Goal: Task Accomplishment & Management: Manage account settings

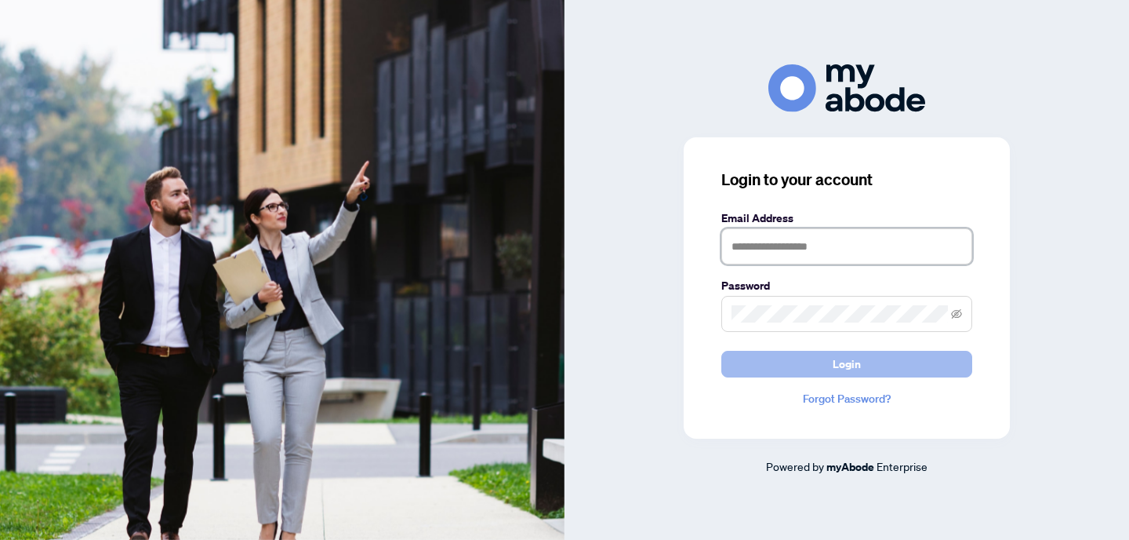
type input "**********"
click at [843, 362] on span "Login" at bounding box center [847, 363] width 28 height 25
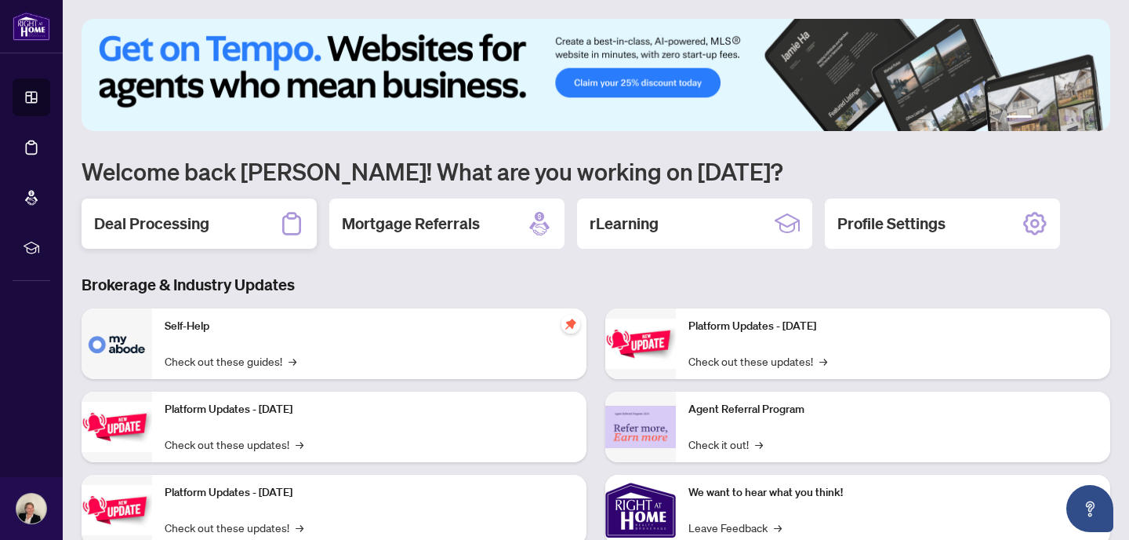
click at [173, 223] on h2 "Deal Processing" at bounding box center [151, 224] width 115 height 22
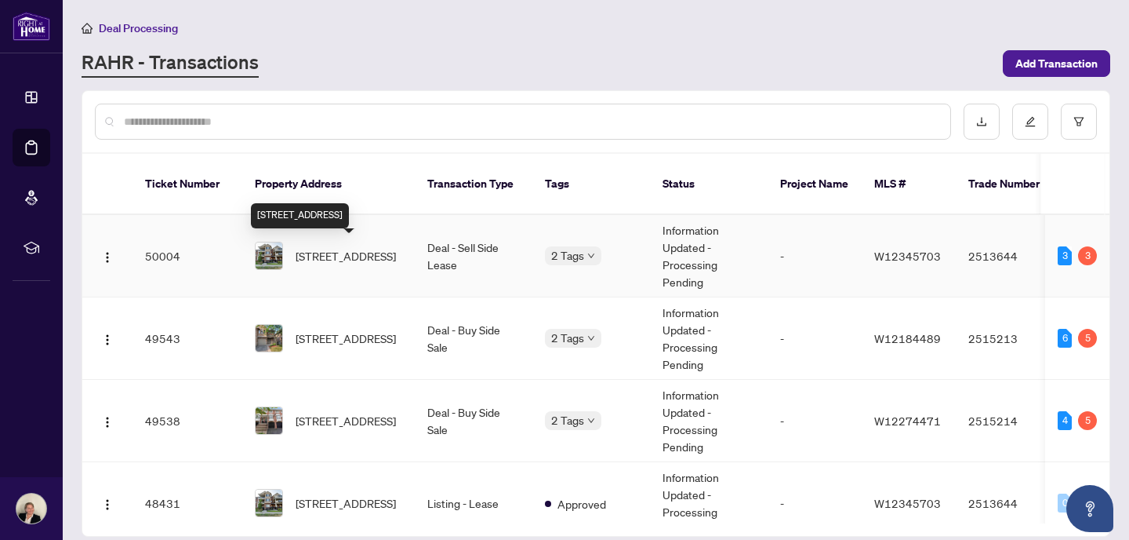
click at [356, 254] on span "[STREET_ADDRESS]" at bounding box center [346, 255] width 100 height 17
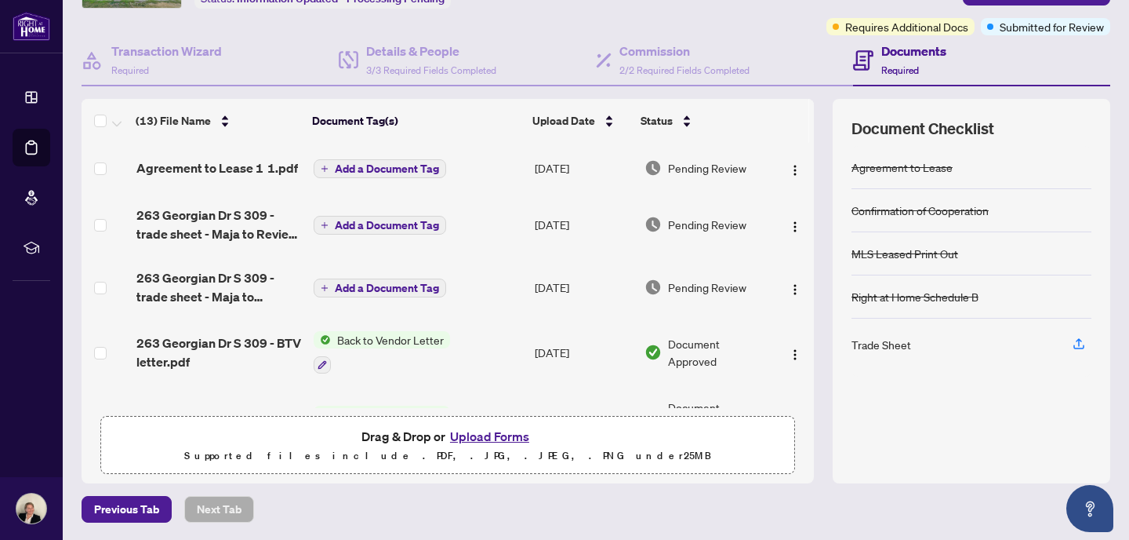
scroll to position [19, 0]
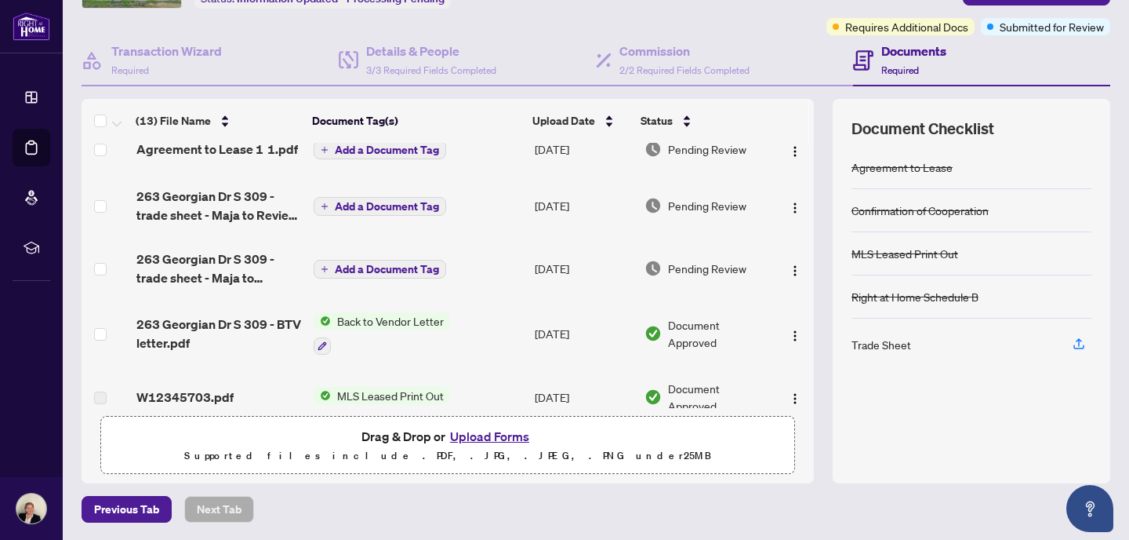
click at [496, 436] on button "Upload Forms" at bounding box center [490, 436] width 89 height 20
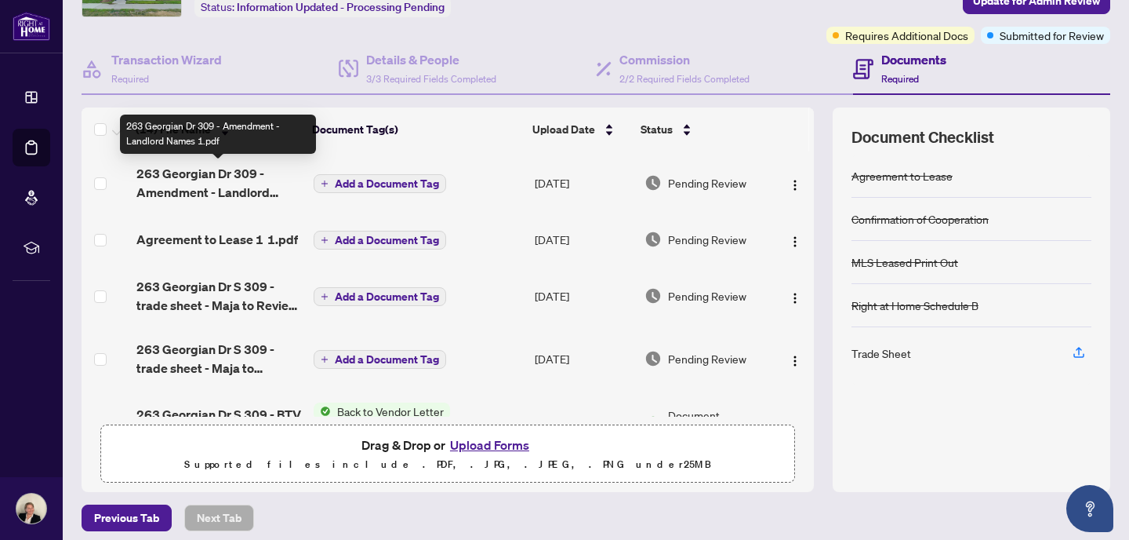
scroll to position [107, 0]
click at [189, 182] on span "263 Georgian Dr 309 - Amendment - Landlord Names 1.pdf" at bounding box center [218, 184] width 165 height 38
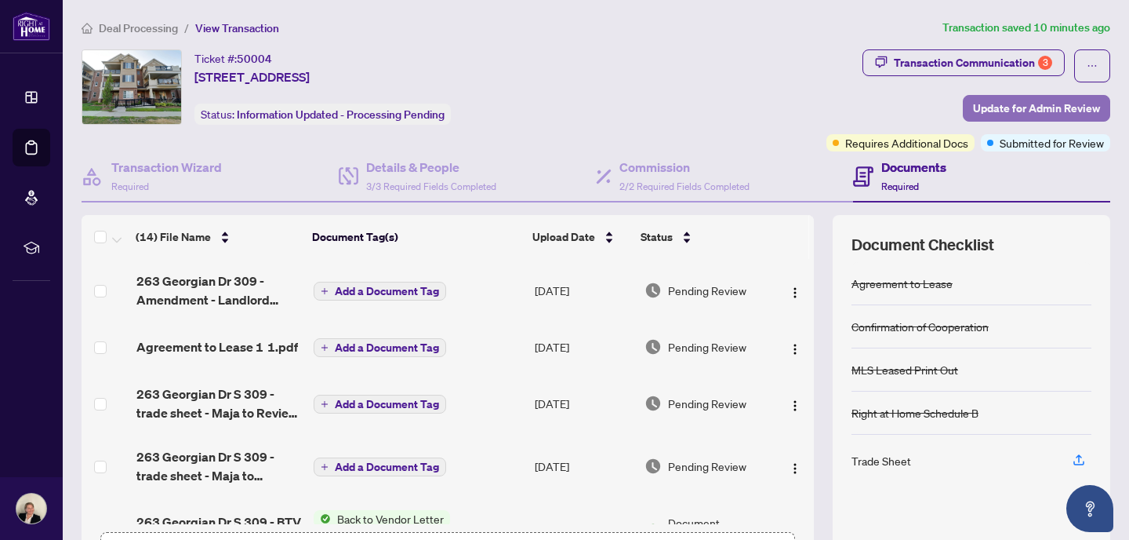
click at [1007, 111] on span "Update for Admin Review" at bounding box center [1036, 108] width 127 height 25
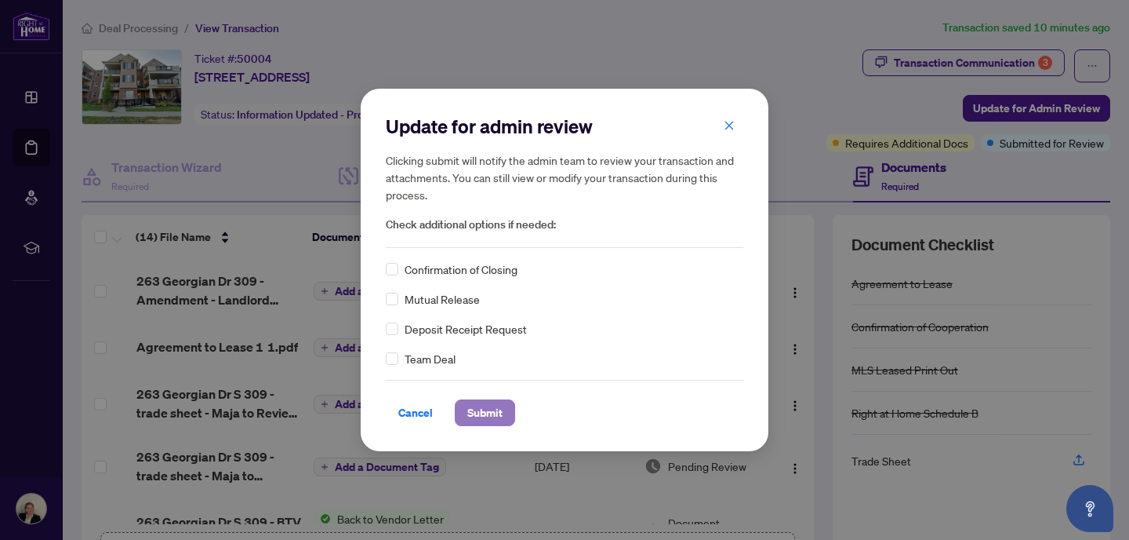
click at [482, 414] on span "Submit" at bounding box center [484, 412] width 35 height 25
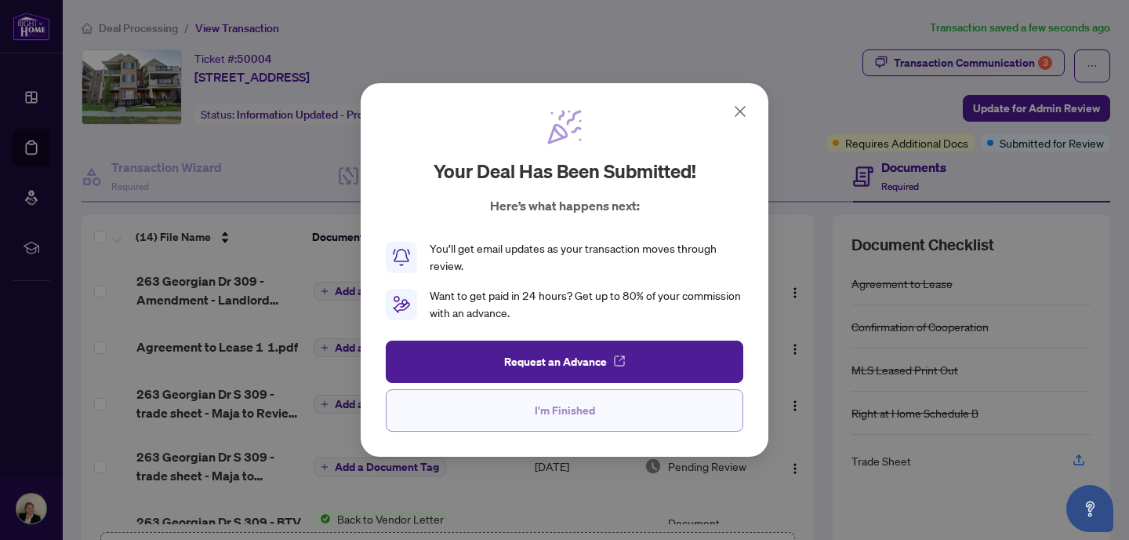
click at [574, 404] on span "I'm Finished" at bounding box center [565, 410] width 60 height 25
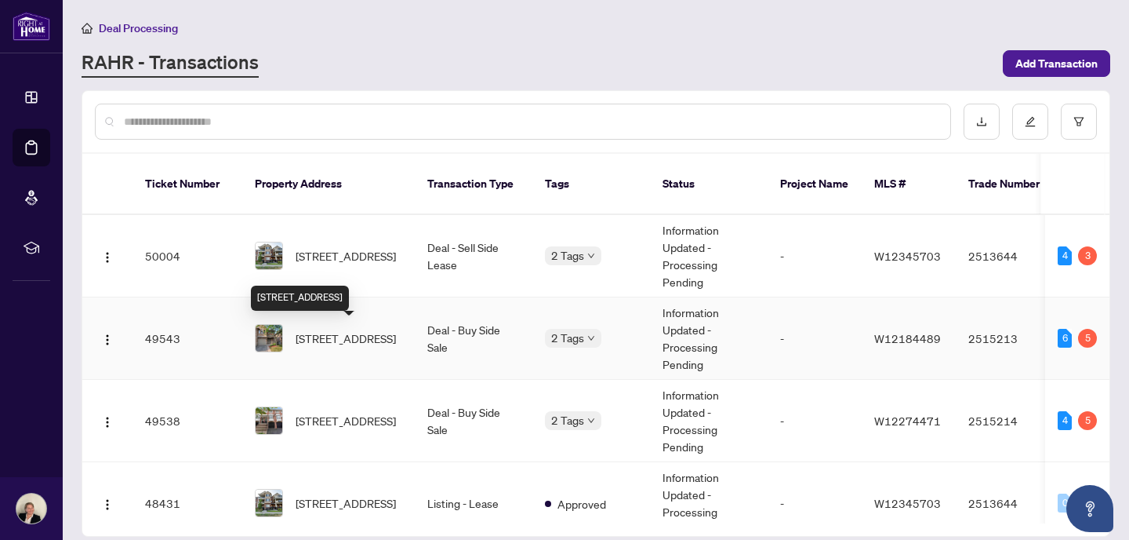
click at [302, 357] on td "[STREET_ADDRESS]" at bounding box center [328, 338] width 173 height 82
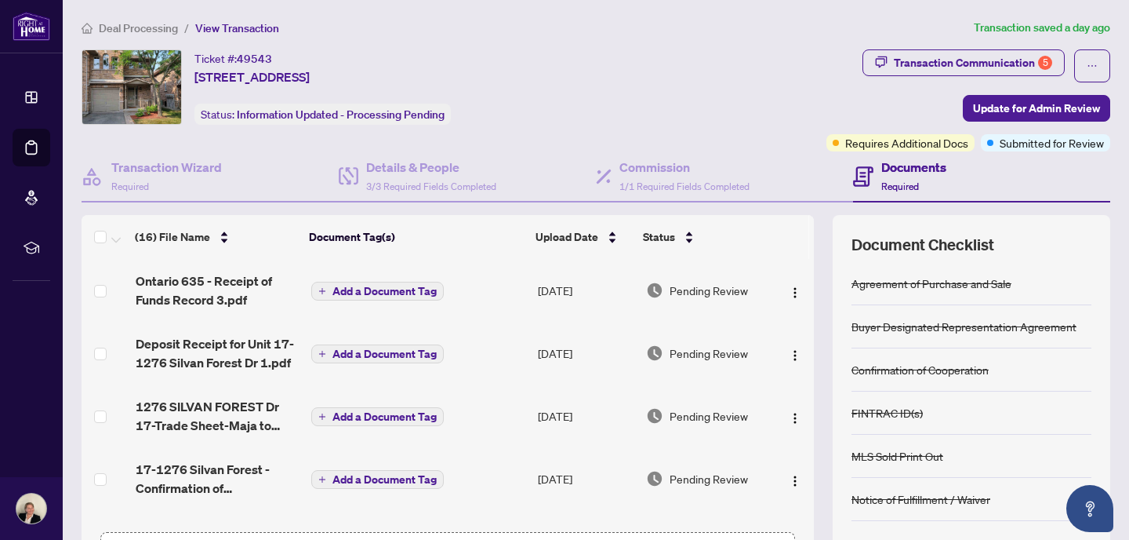
scroll to position [94, 0]
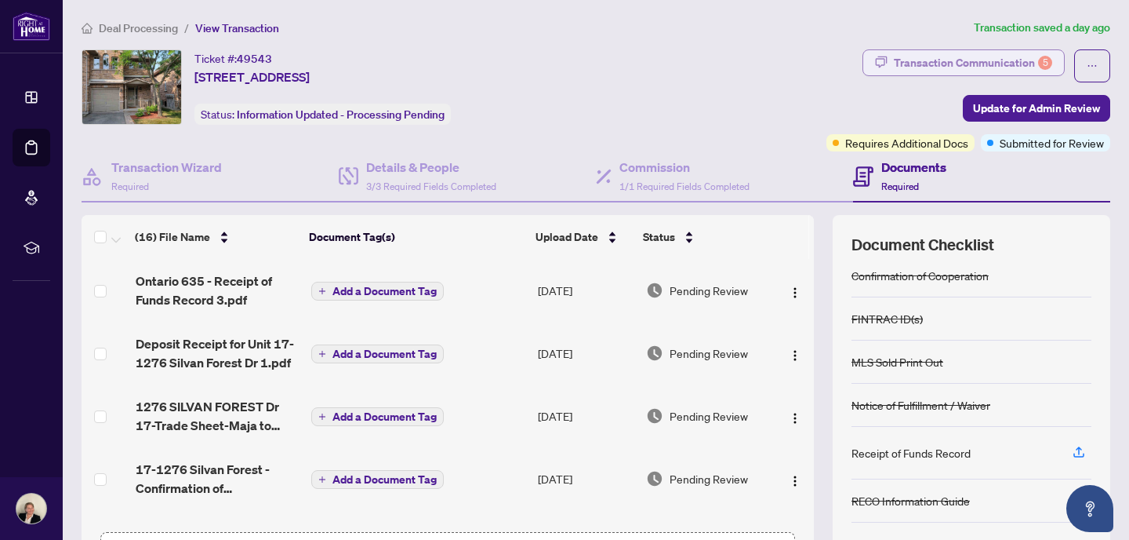
click at [981, 64] on div "Transaction Communication 5" at bounding box center [973, 62] width 158 height 25
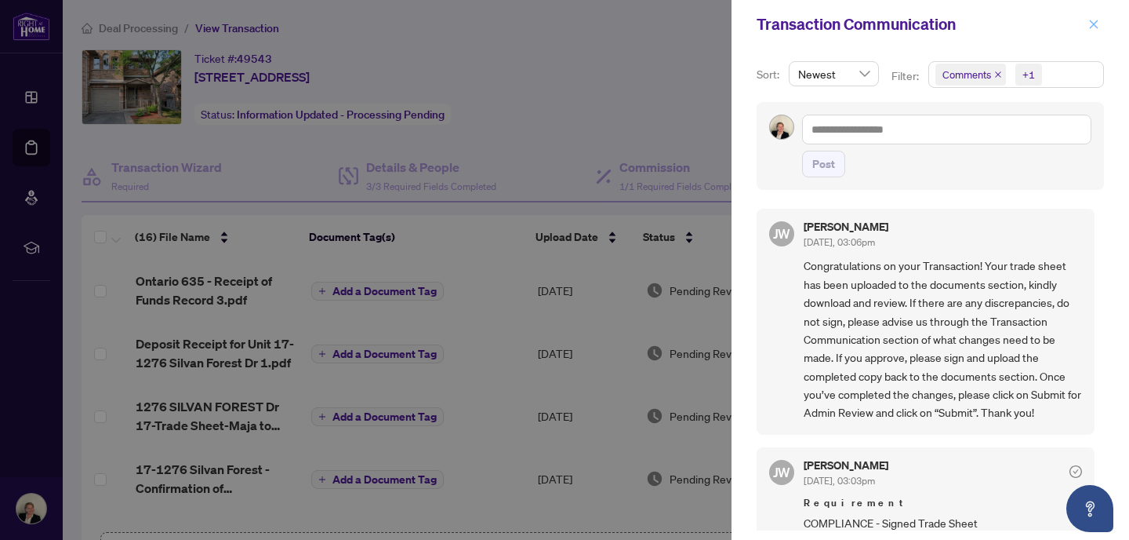
click at [1098, 25] on icon "close" at bounding box center [1094, 24] width 11 height 11
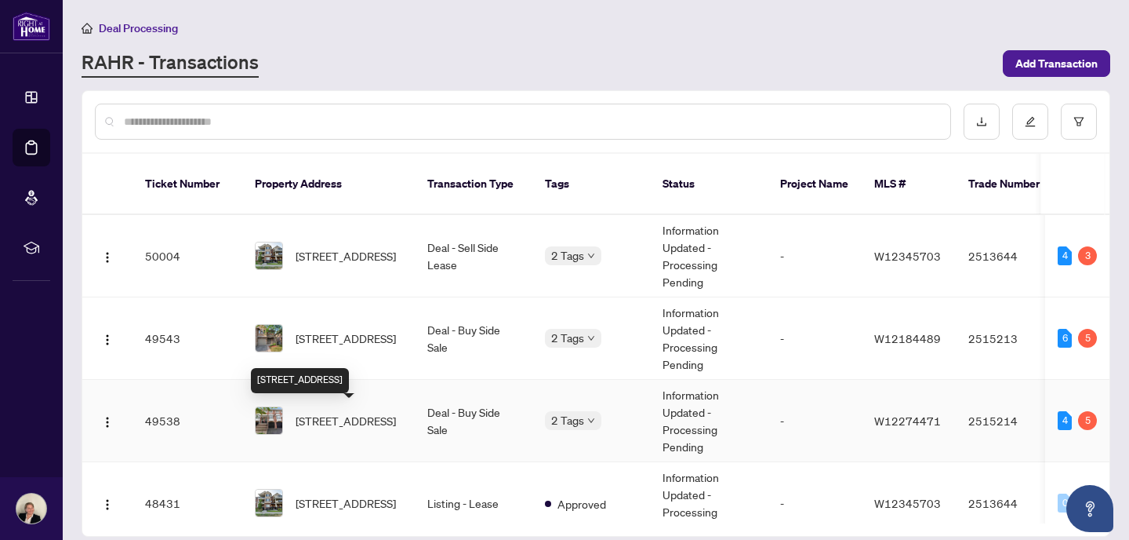
click at [322, 429] on span "[STREET_ADDRESS]" at bounding box center [346, 420] width 100 height 17
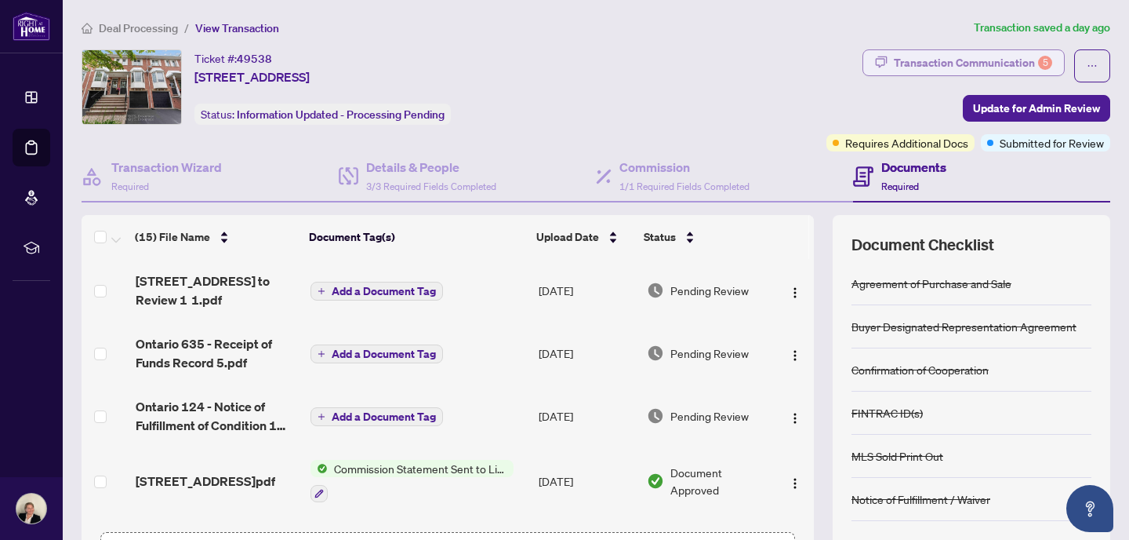
click at [1008, 57] on div "Transaction Communication 5" at bounding box center [973, 62] width 158 height 25
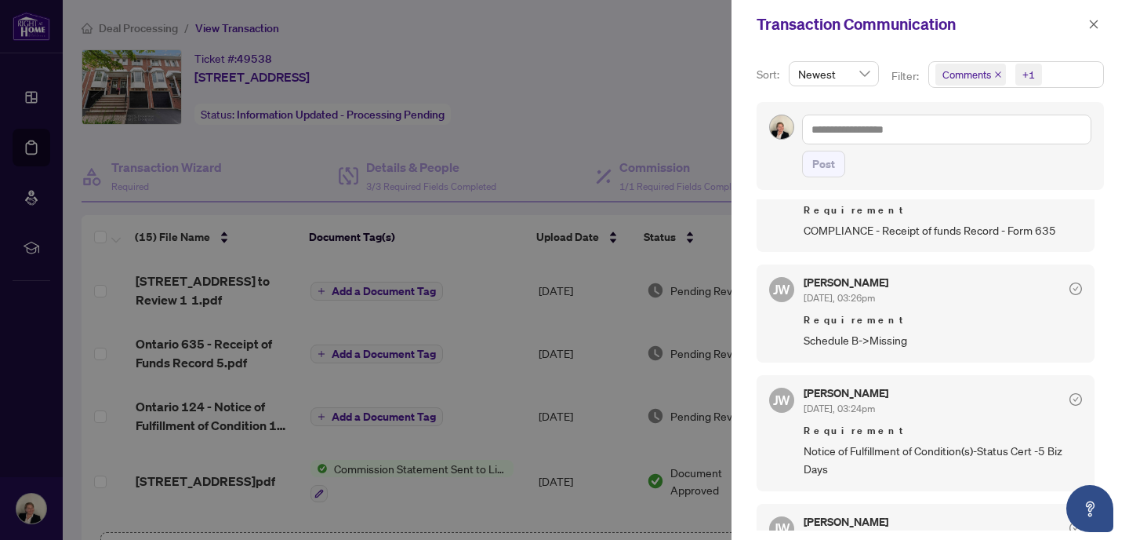
scroll to position [605, 0]
click at [1093, 28] on icon "close" at bounding box center [1094, 24] width 11 height 11
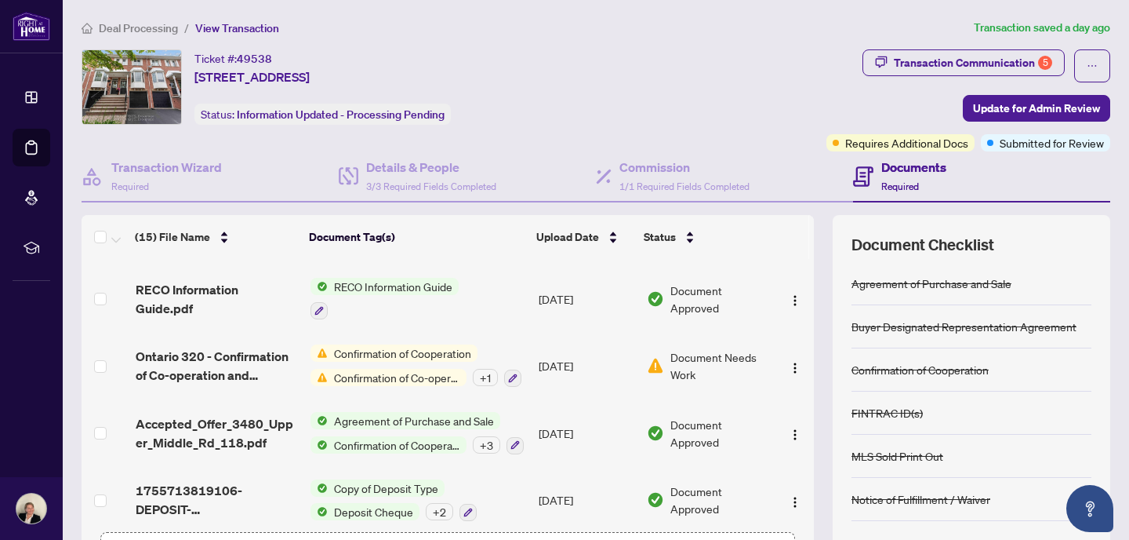
scroll to position [718, 0]
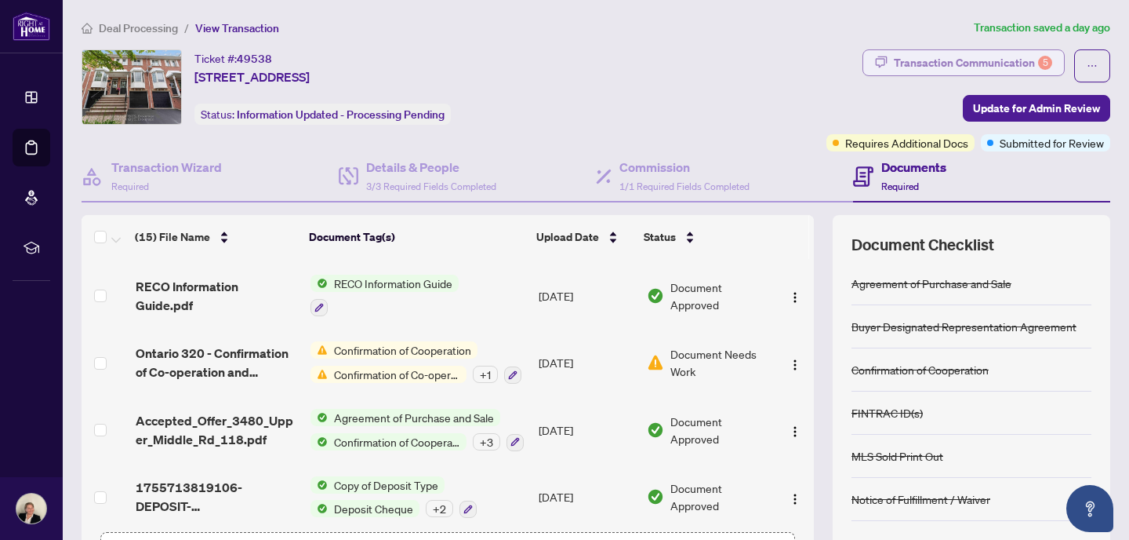
click at [988, 66] on div "Transaction Communication 5" at bounding box center [973, 62] width 158 height 25
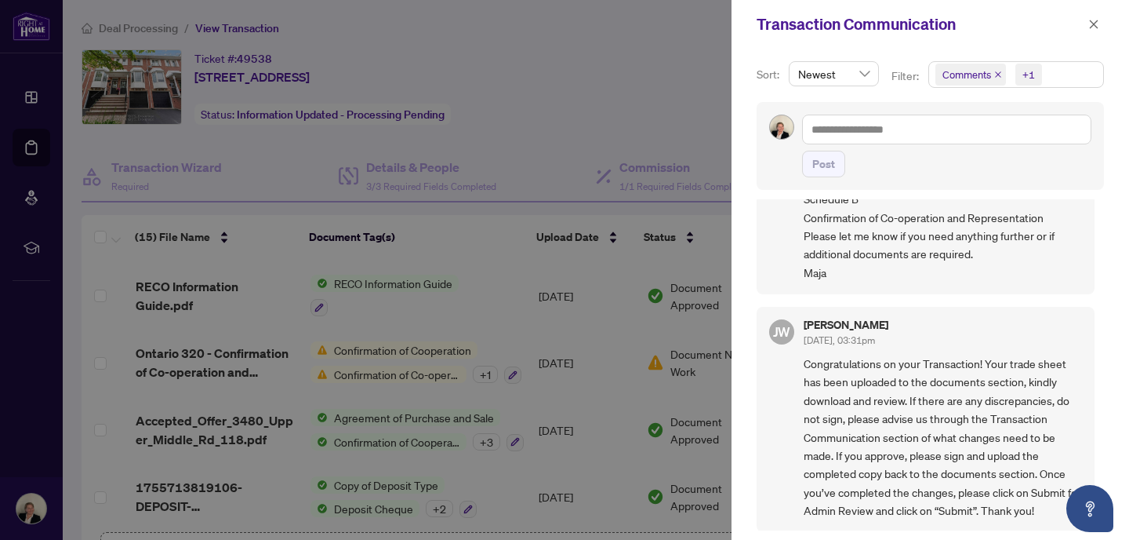
scroll to position [0, 0]
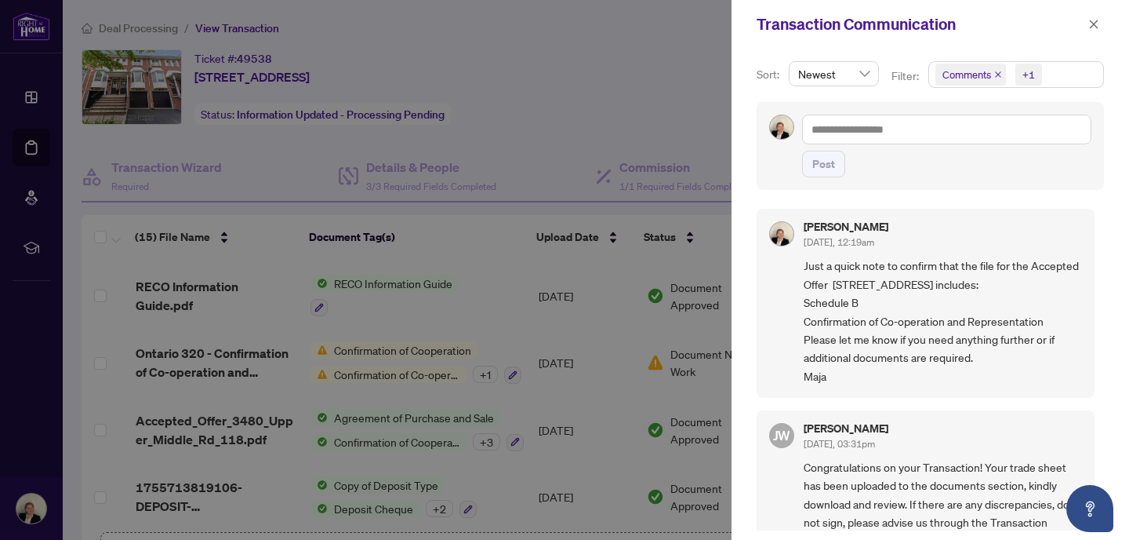
click at [869, 301] on span "Just a quick note to confirm that the file for the Accepted Offer [STREET_ADDRE…" at bounding box center [943, 320] width 278 height 129
click at [806, 320] on span "Just a quick note to confirm that the file for the Accepted Offer [STREET_ADDRE…" at bounding box center [943, 320] width 278 height 129
click at [1091, 24] on icon "close" at bounding box center [1094, 24] width 11 height 11
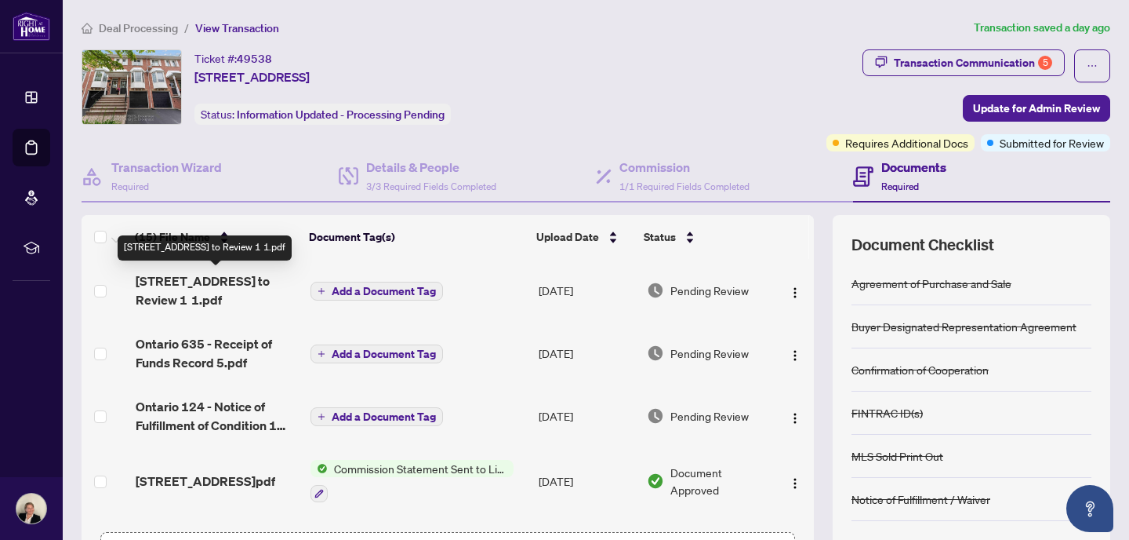
click at [243, 297] on span "[STREET_ADDRESS] to Review 1 1.pdf" at bounding box center [217, 290] width 162 height 38
click at [792, 293] on img "button" at bounding box center [795, 292] width 13 height 13
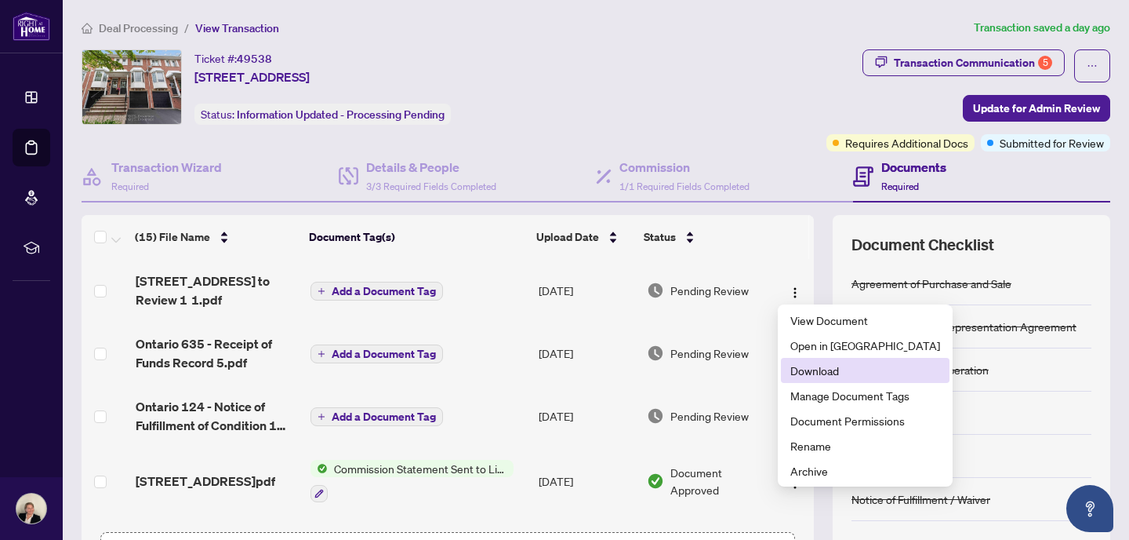
click at [802, 378] on span "Download" at bounding box center [866, 370] width 150 height 17
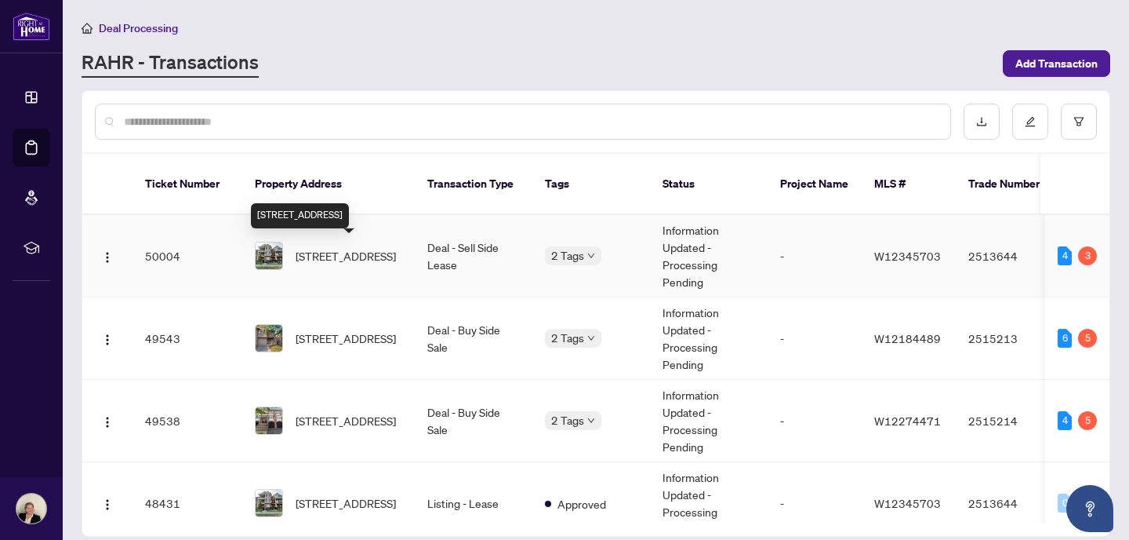
click at [329, 256] on span "[STREET_ADDRESS]" at bounding box center [346, 255] width 100 height 17
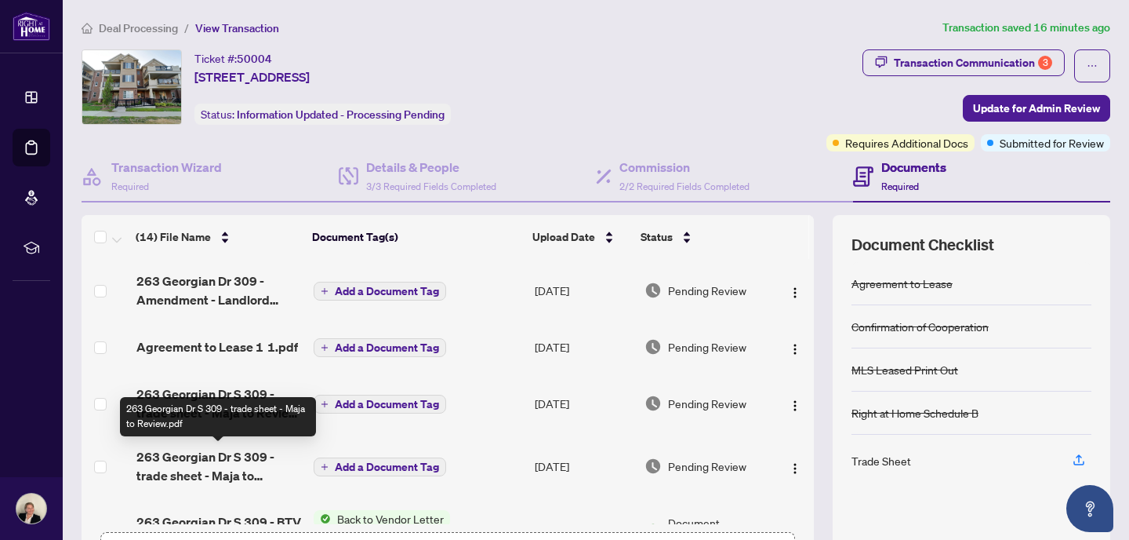
click at [184, 462] on span "263 Georgian Dr S 309 - trade sheet - Maja to Review.pdf" at bounding box center [218, 466] width 165 height 38
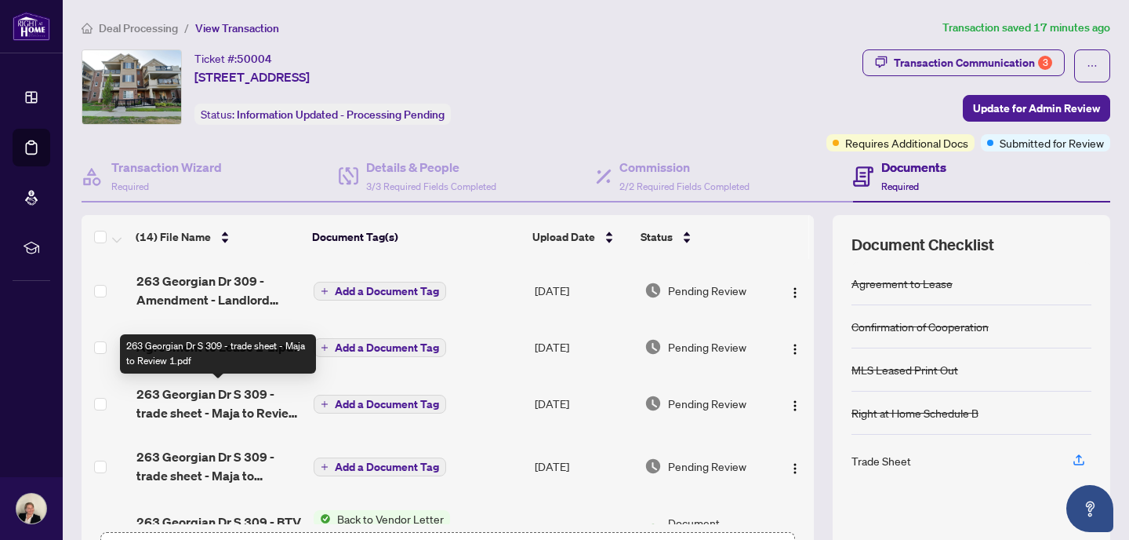
click at [242, 398] on span "263 Georgian Dr S 309 - trade sheet - Maja to Review 1.pdf" at bounding box center [218, 403] width 165 height 38
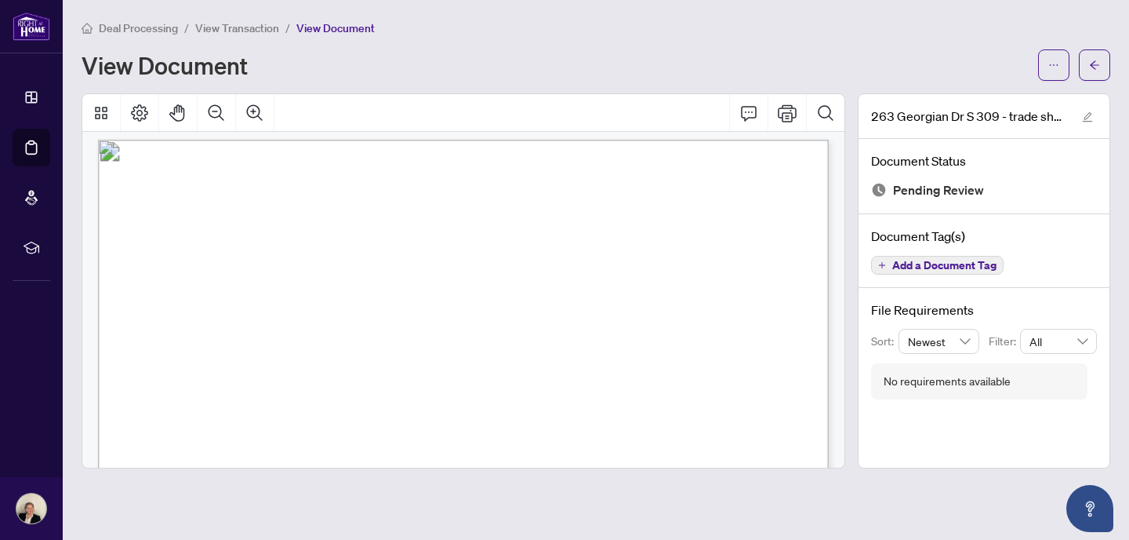
scroll to position [6, 0]
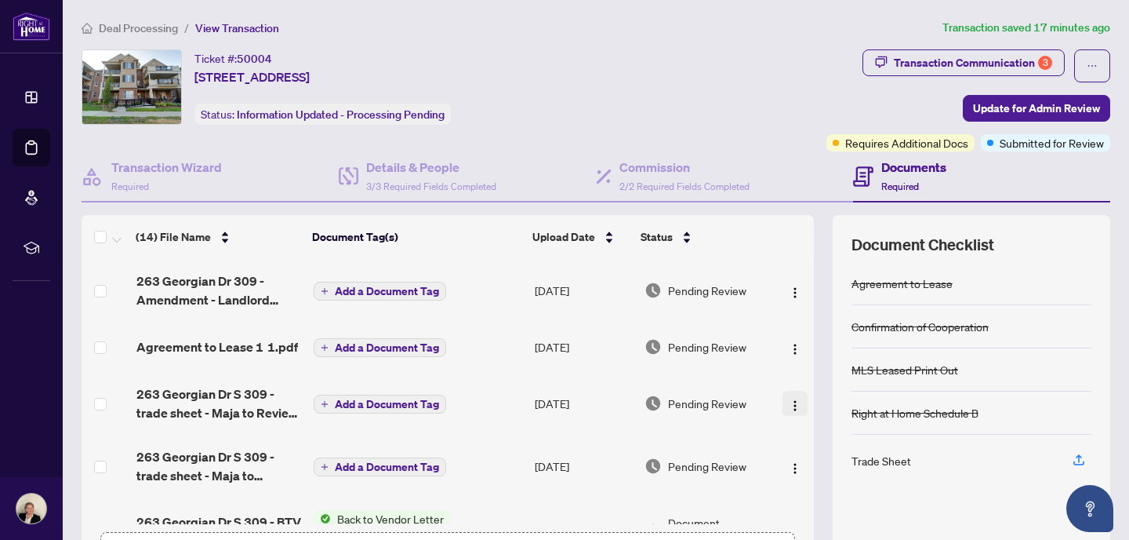
click at [794, 400] on img "button" at bounding box center [795, 405] width 13 height 13
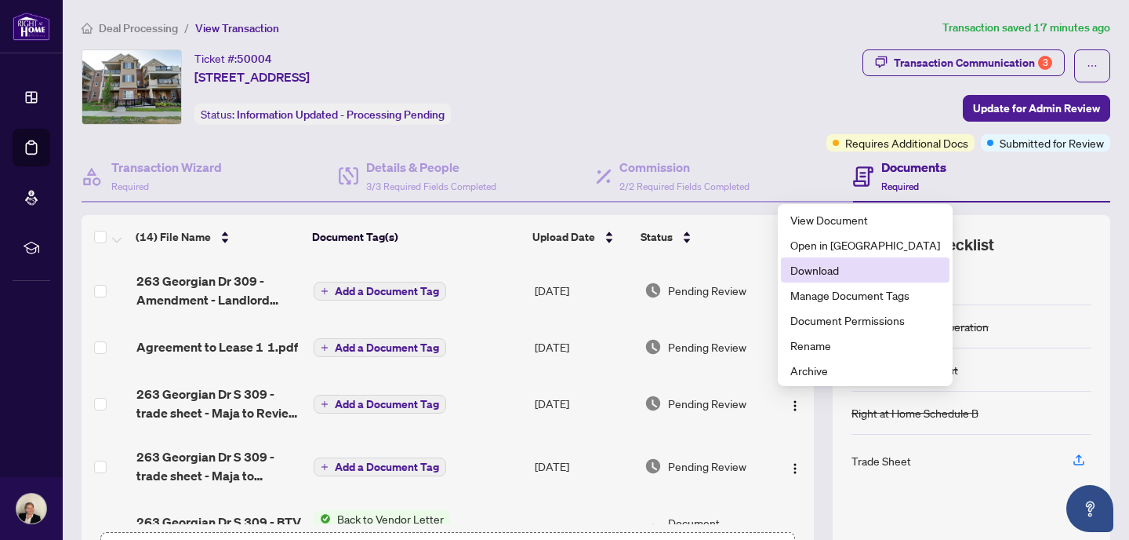
click at [827, 271] on span "Download" at bounding box center [866, 269] width 150 height 17
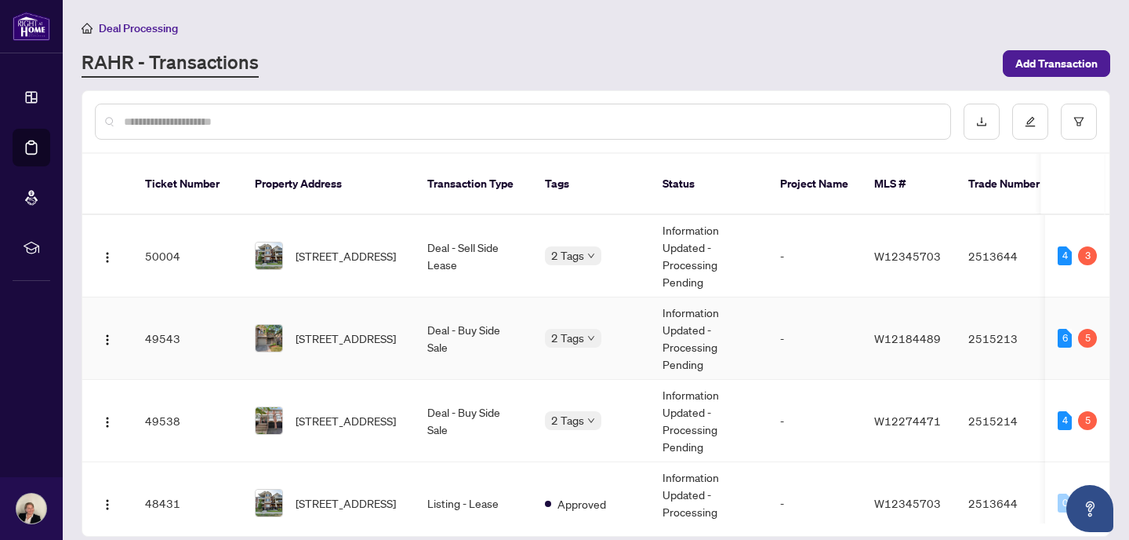
click at [273, 335] on img at bounding box center [269, 338] width 27 height 27
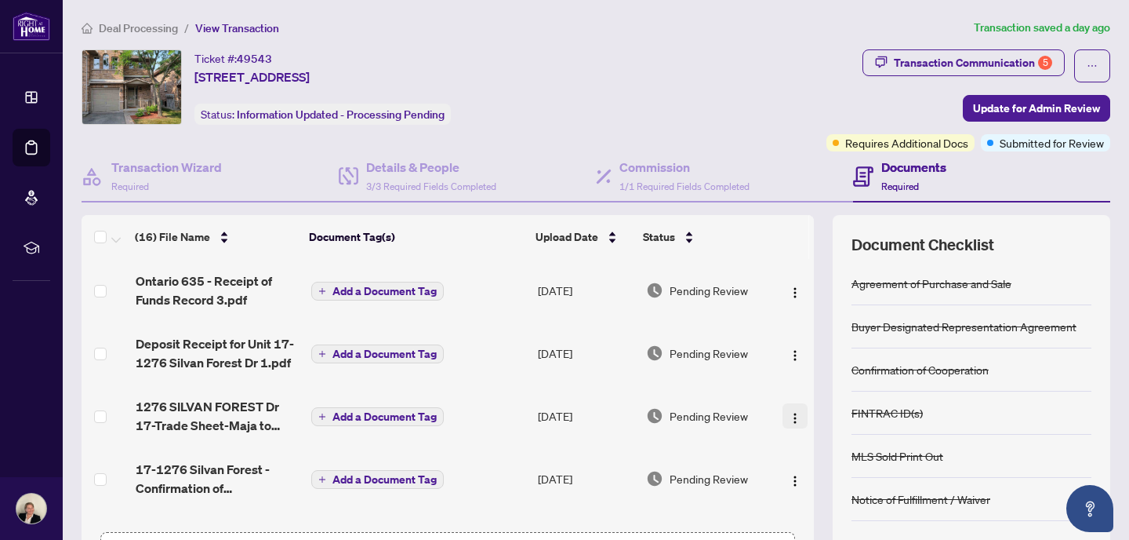
click at [791, 415] on img "button" at bounding box center [795, 418] width 13 height 13
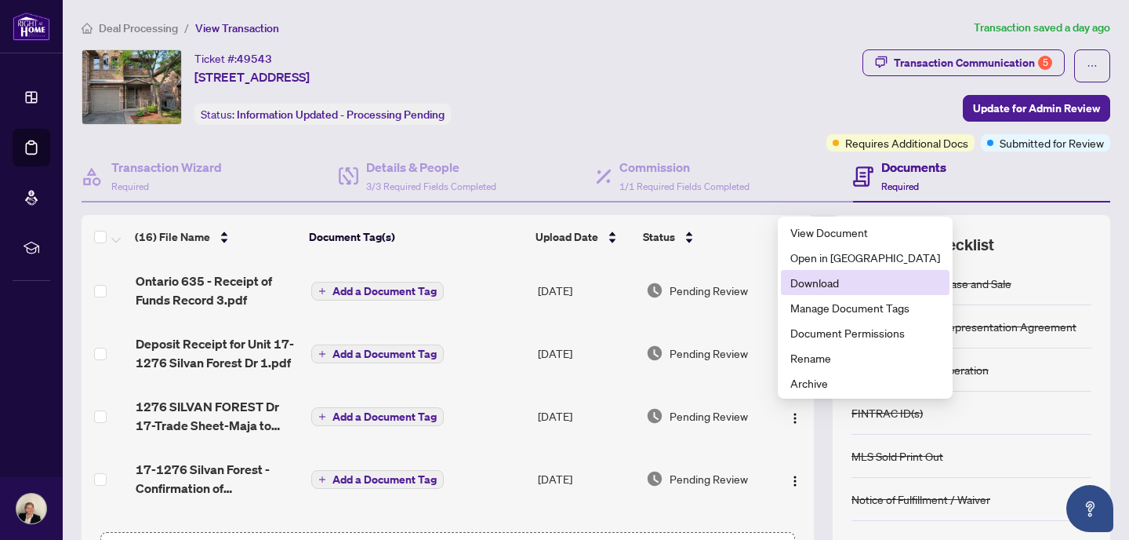
click at [820, 282] on span "Download" at bounding box center [866, 282] width 150 height 17
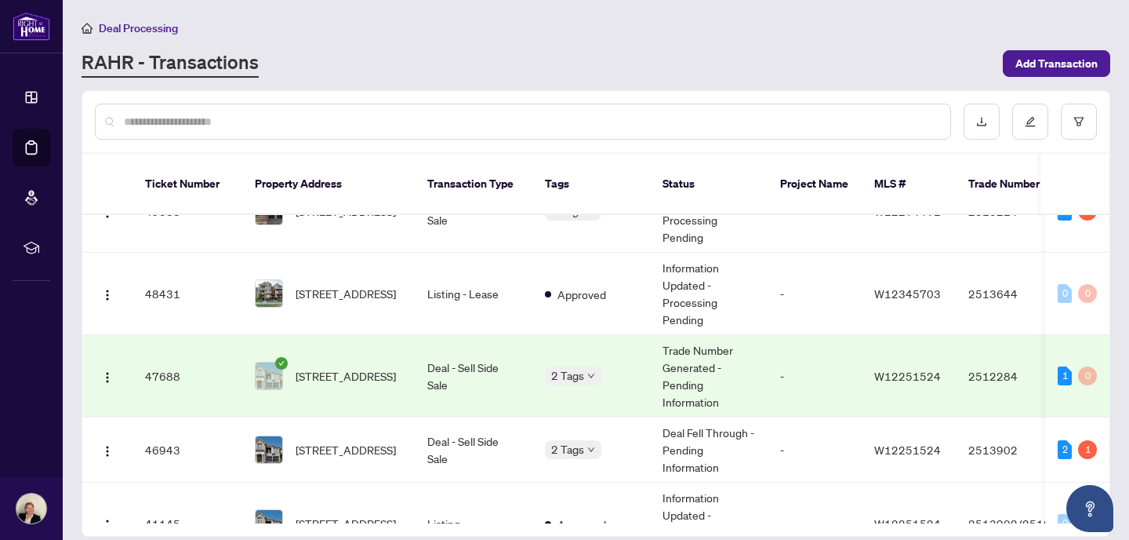
scroll to position [223, 0]
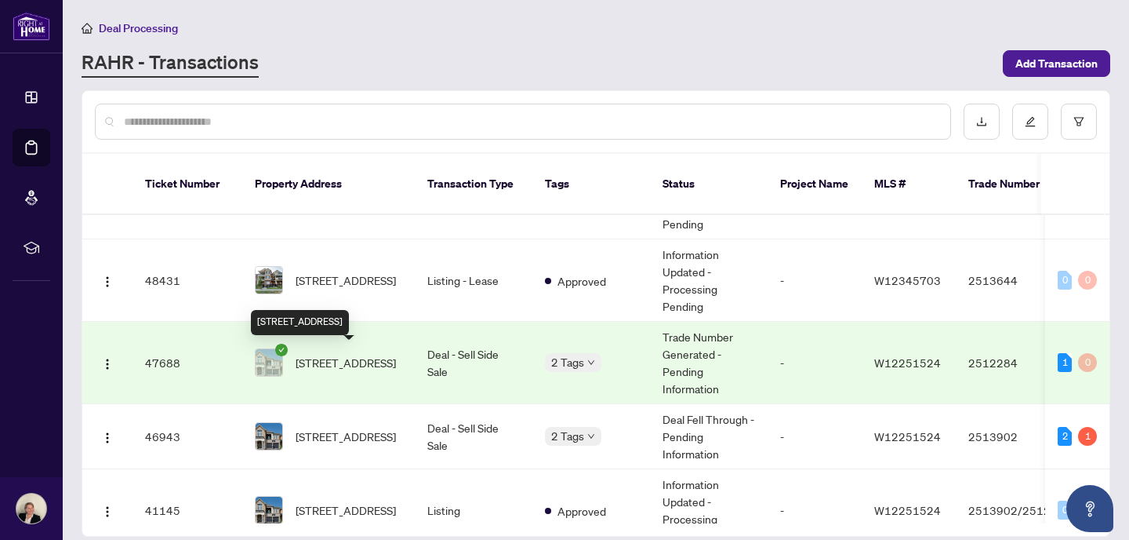
click at [351, 355] on span "[STREET_ADDRESS]" at bounding box center [346, 362] width 100 height 17
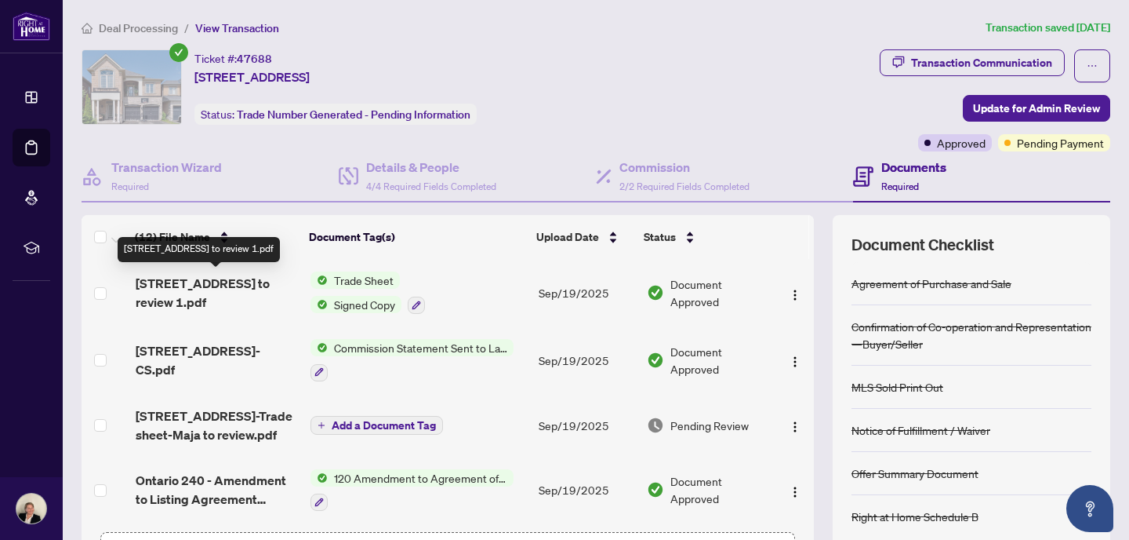
click at [231, 285] on span "[STREET_ADDRESS] to review 1.pdf" at bounding box center [217, 293] width 162 height 38
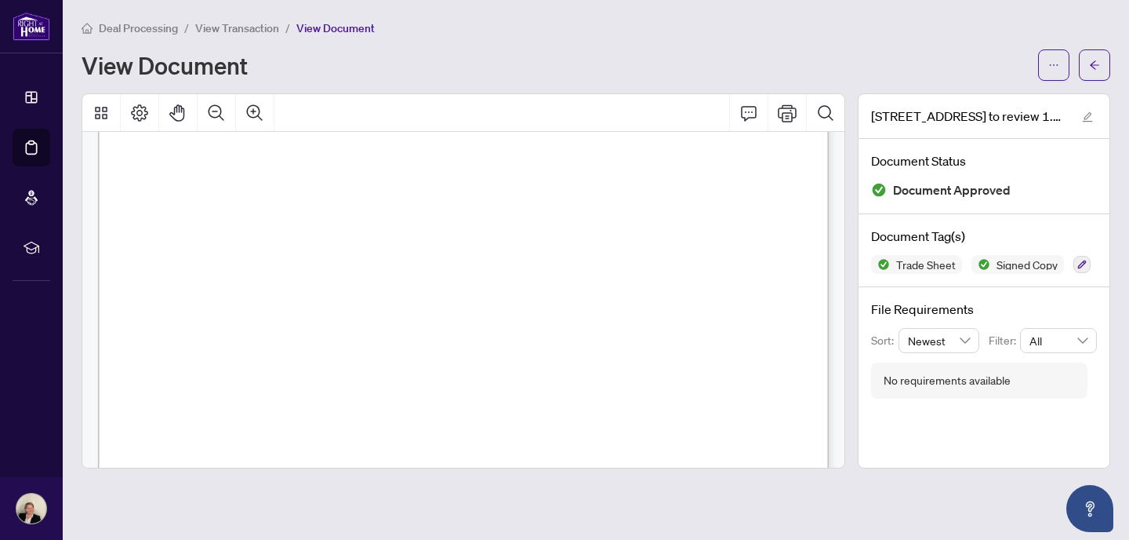
scroll to position [235, 0]
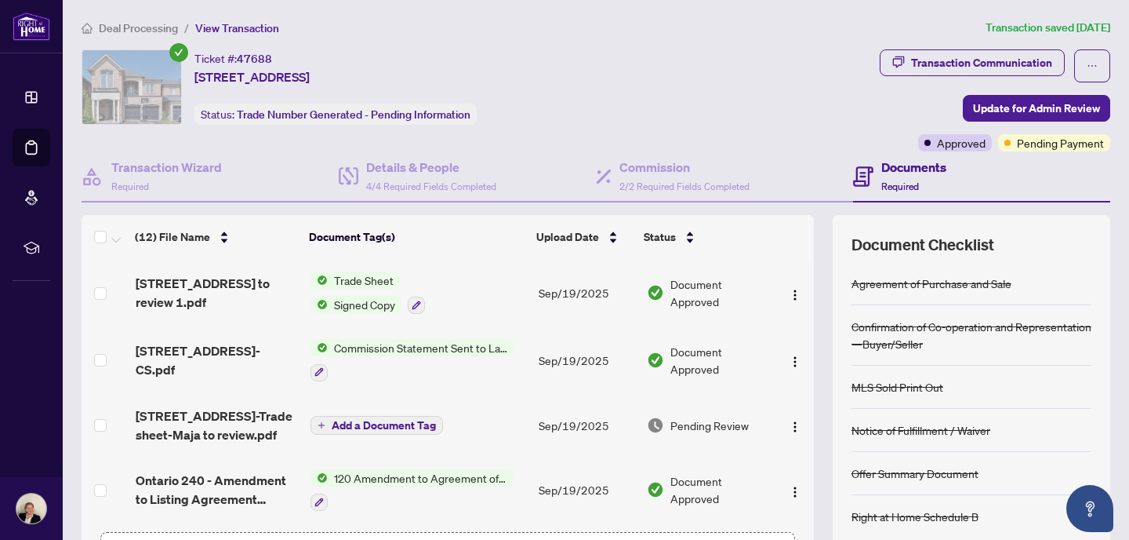
click at [790, 293] on img "button" at bounding box center [795, 295] width 13 height 13
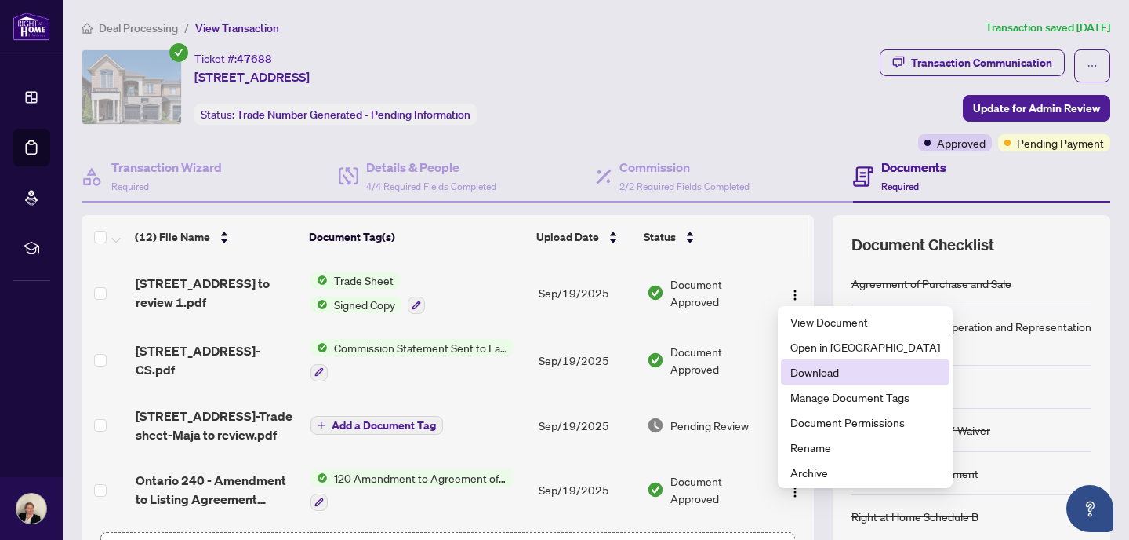
click at [816, 375] on span "Download" at bounding box center [866, 371] width 150 height 17
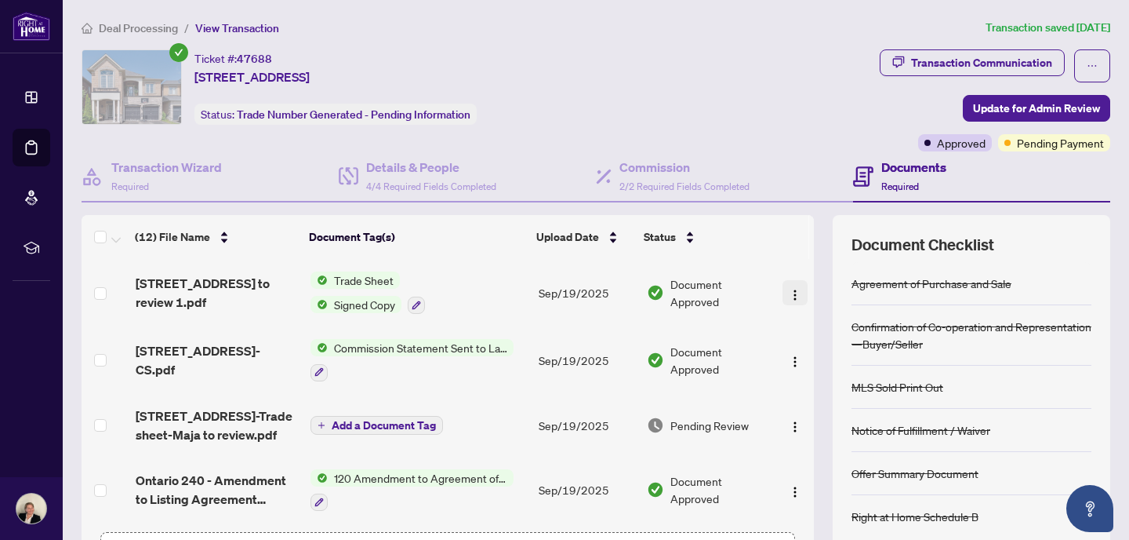
click at [789, 296] on img "button" at bounding box center [795, 295] width 13 height 13
